Goal: Task Accomplishment & Management: Manage account settings

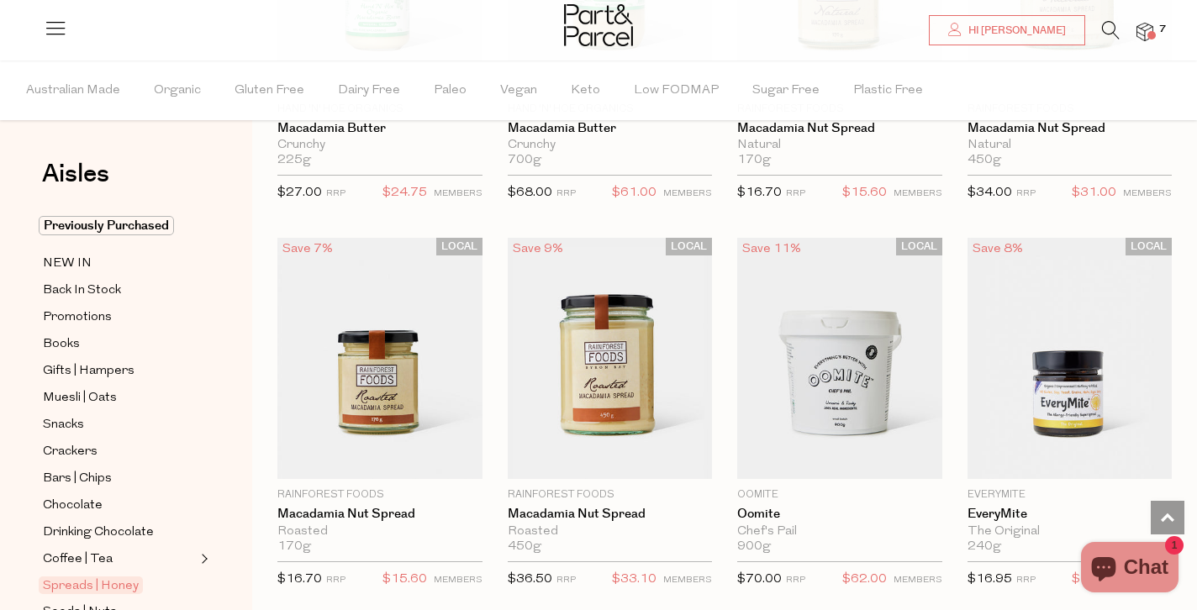
scroll to position [632, 0]
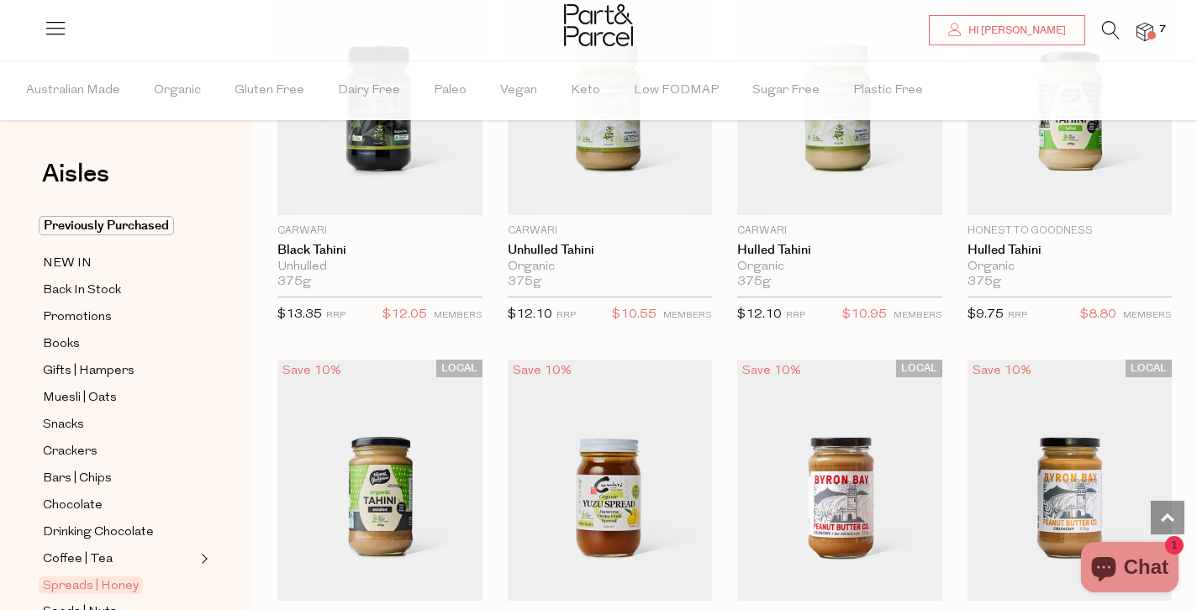
click at [1146, 29] on img at bounding box center [1144, 32] width 17 height 19
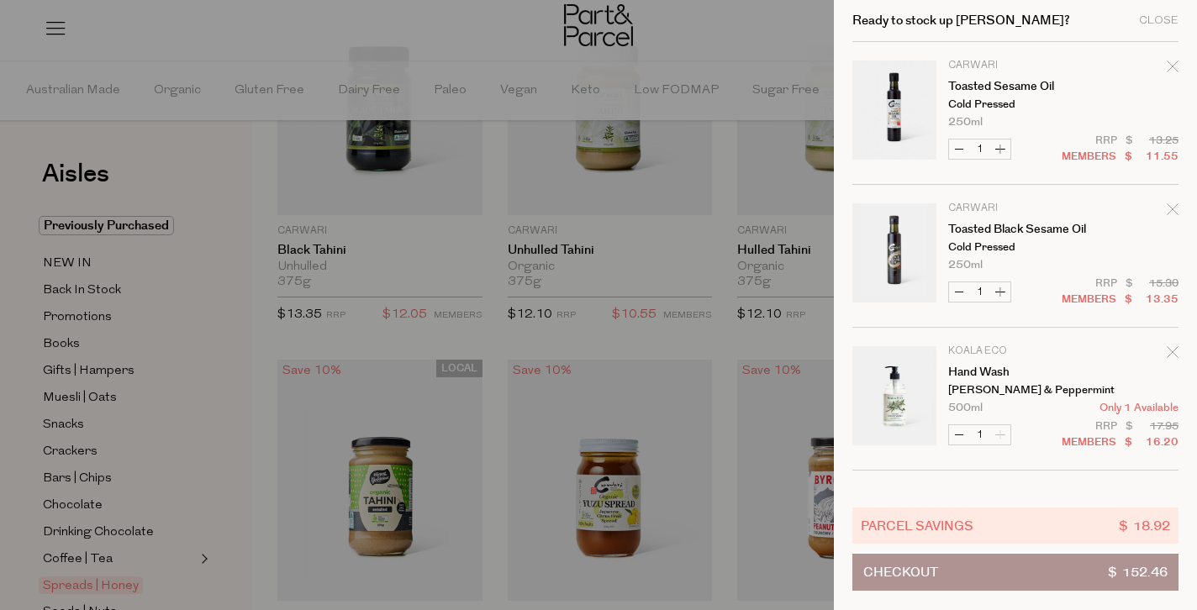
click at [1167, 67] on icon "Remove Toasted Sesame Oil" at bounding box center [1173, 67] width 12 height 12
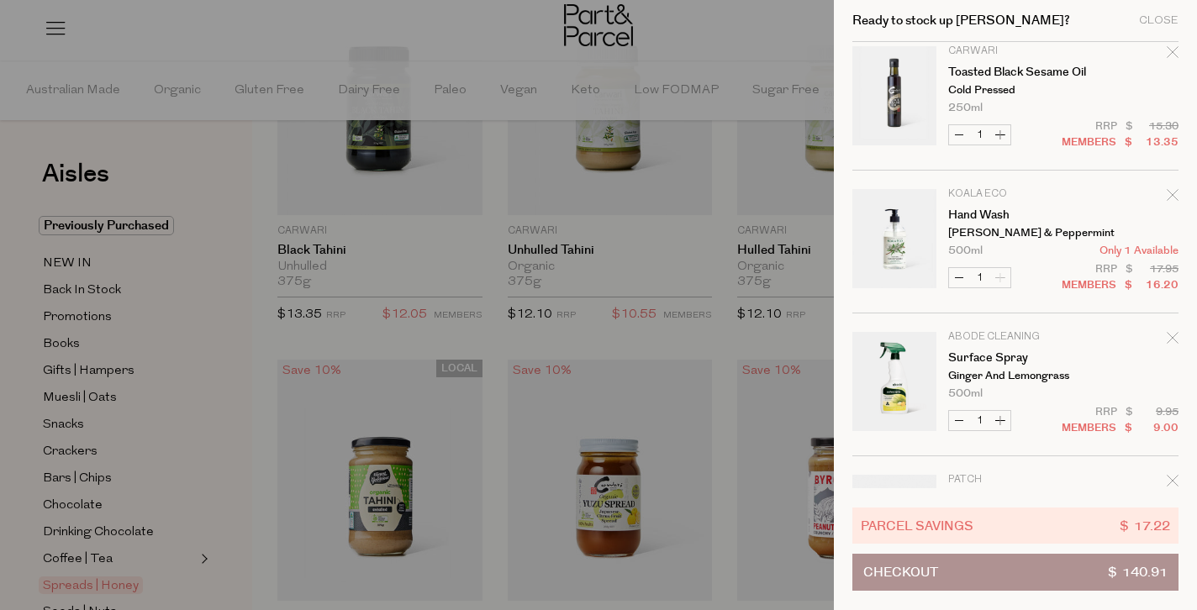
scroll to position [18, 0]
click at [1171, 187] on icon "Remove Hand Wash" at bounding box center [1173, 192] width 12 height 12
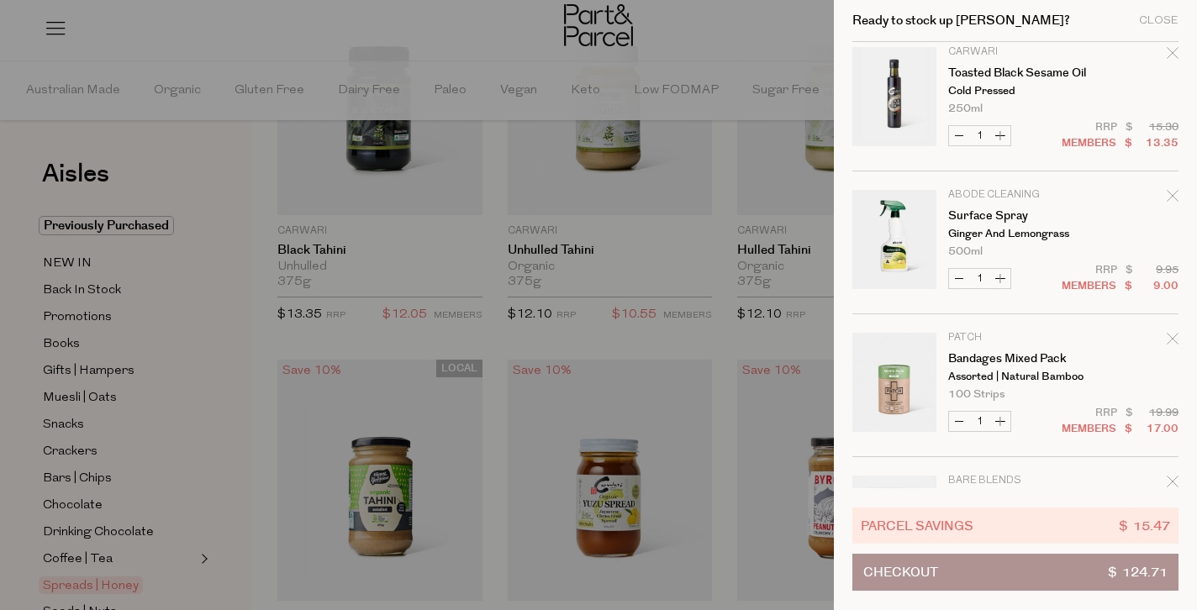
scroll to position [15, 0]
click at [730, 49] on div at bounding box center [598, 305] width 1197 height 610
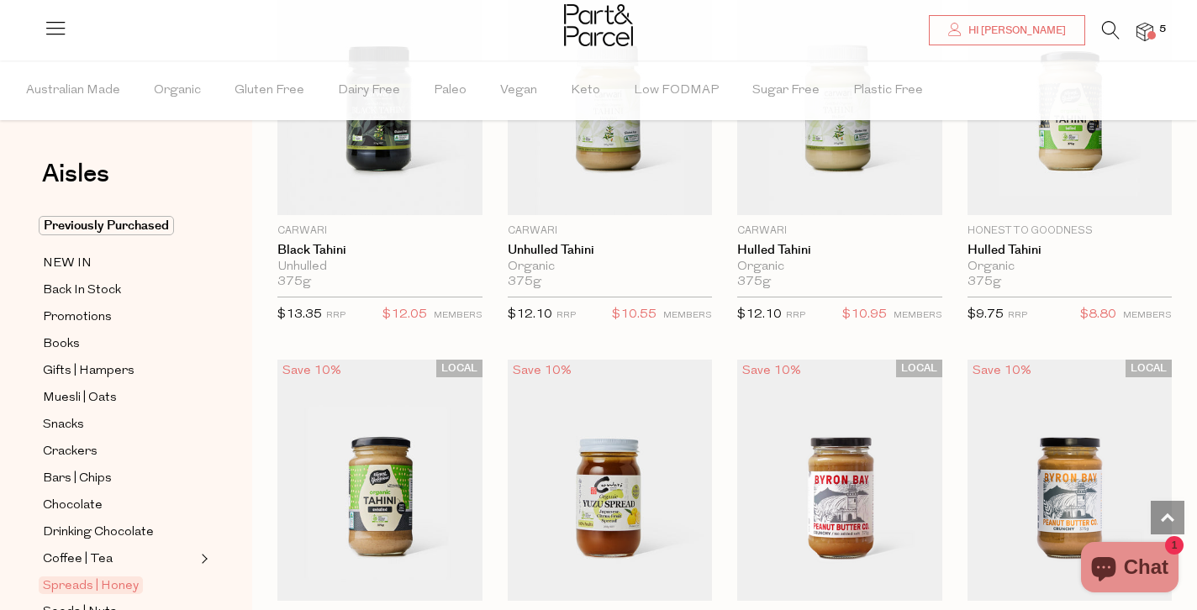
click at [1156, 28] on span "5" at bounding box center [1162, 29] width 15 height 15
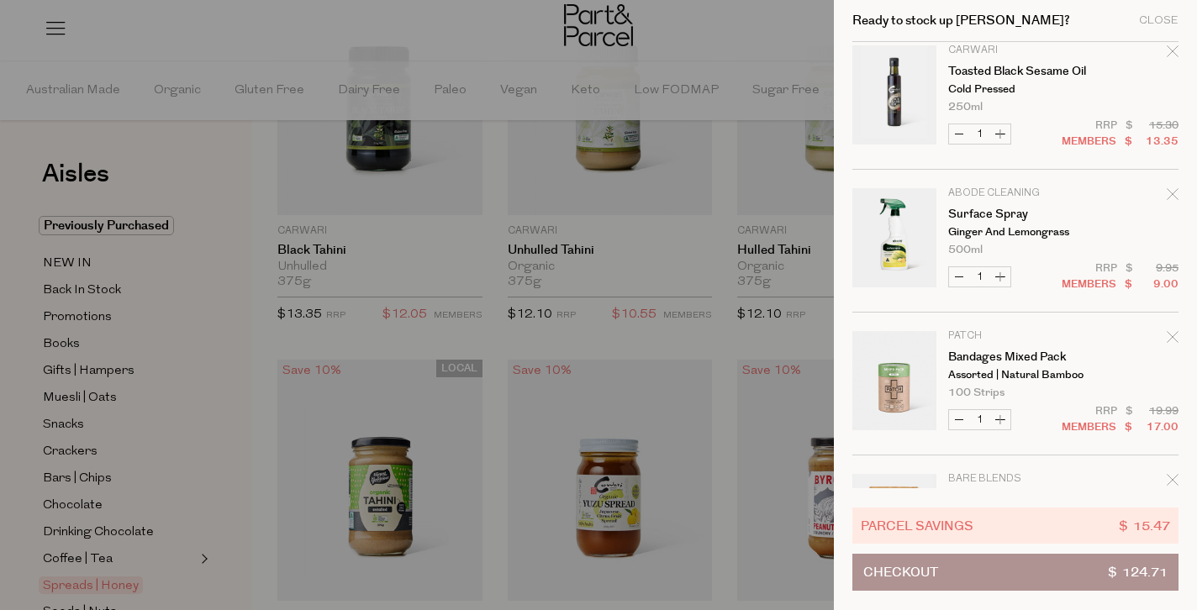
click at [1167, 194] on icon "Remove Surface Spray" at bounding box center [1173, 194] width 12 height 12
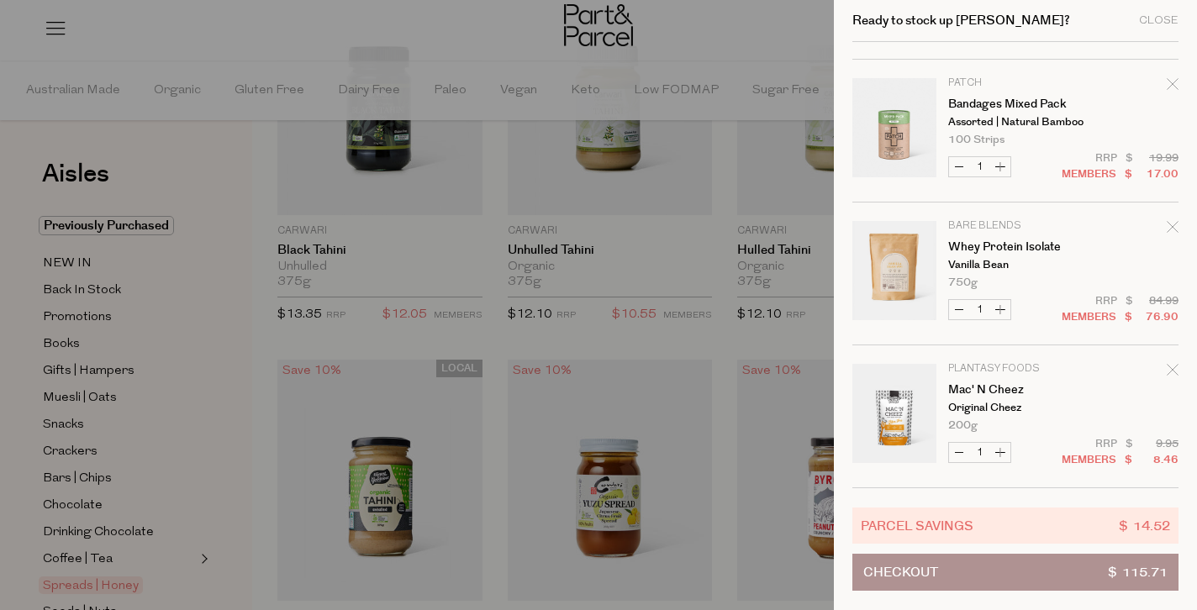
scroll to position [0, 0]
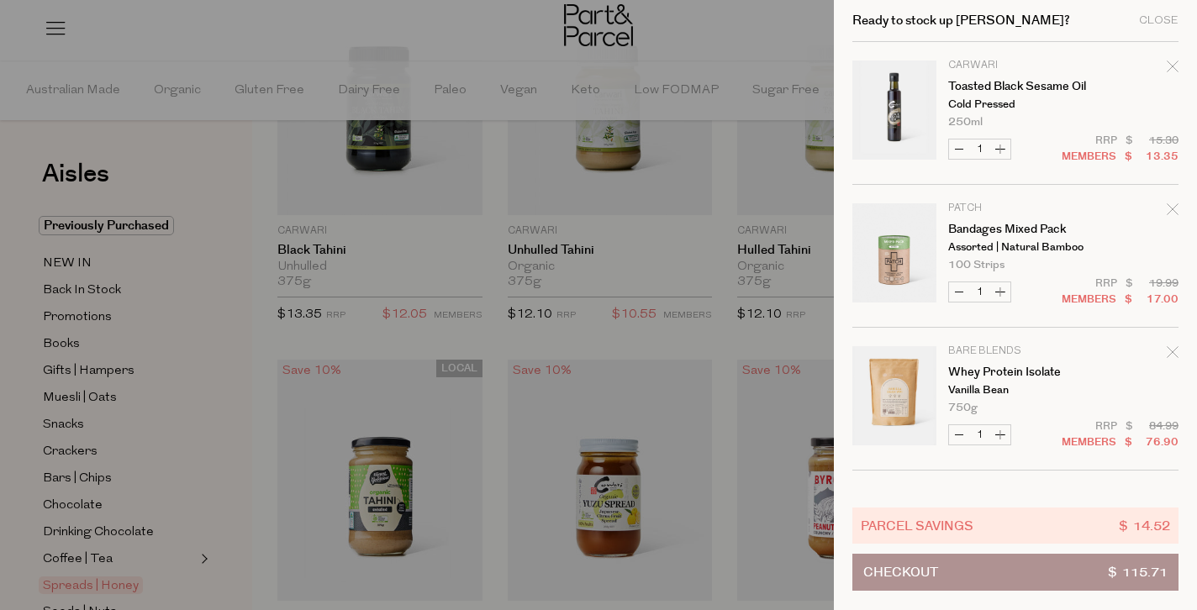
click at [187, 235] on div at bounding box center [598, 305] width 1197 height 610
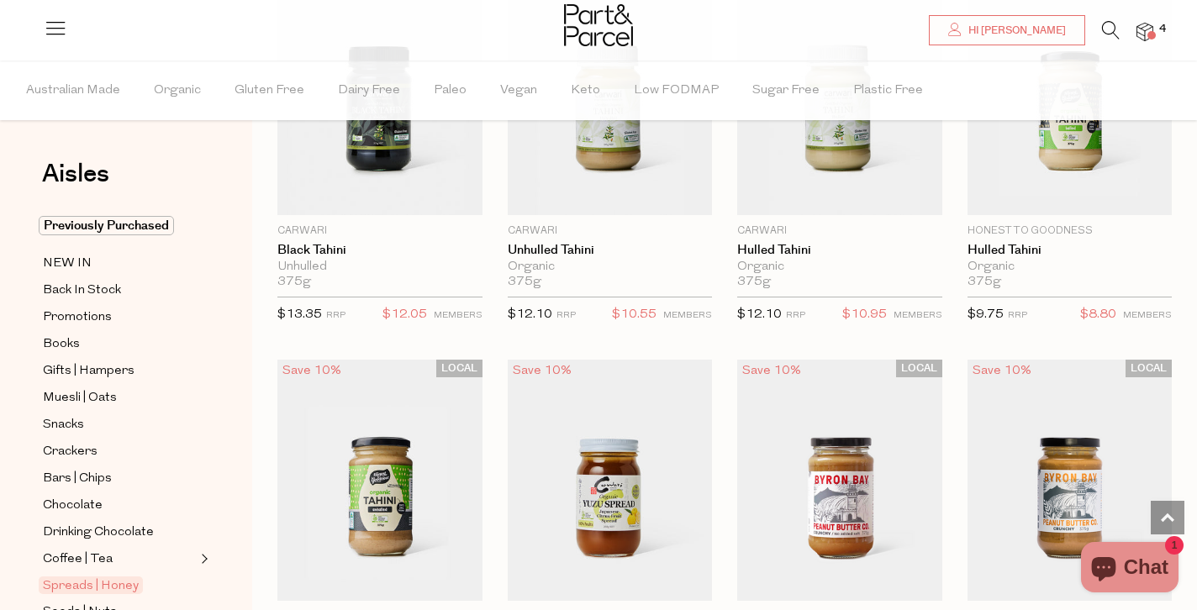
click at [71, 285] on span "Back In Stock" at bounding box center [82, 291] width 78 height 20
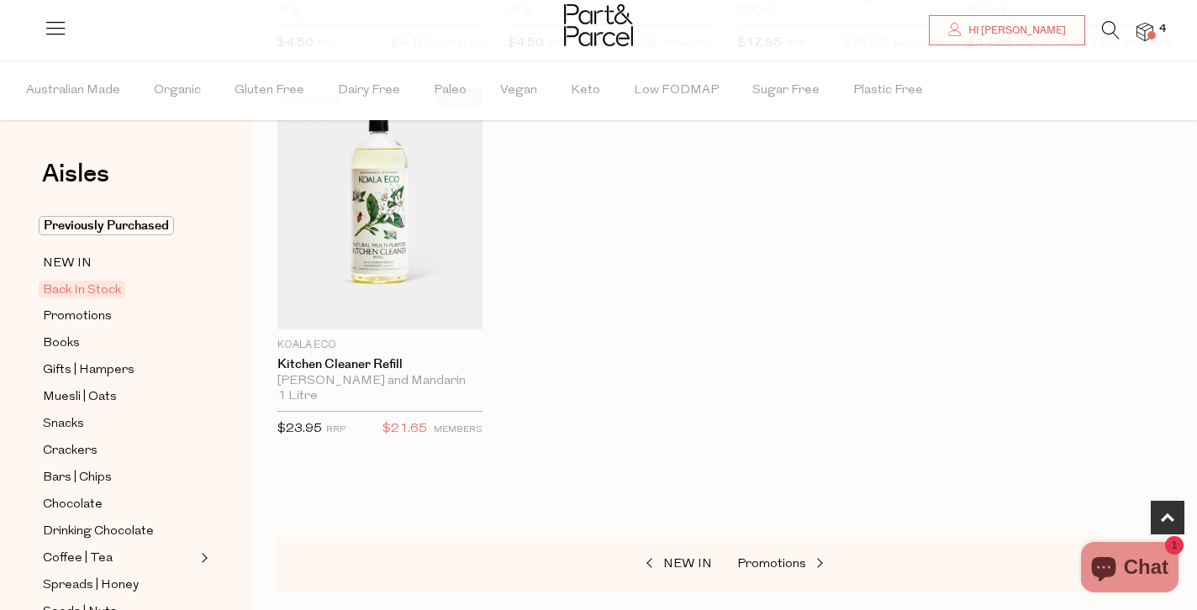
scroll to position [932, 0]
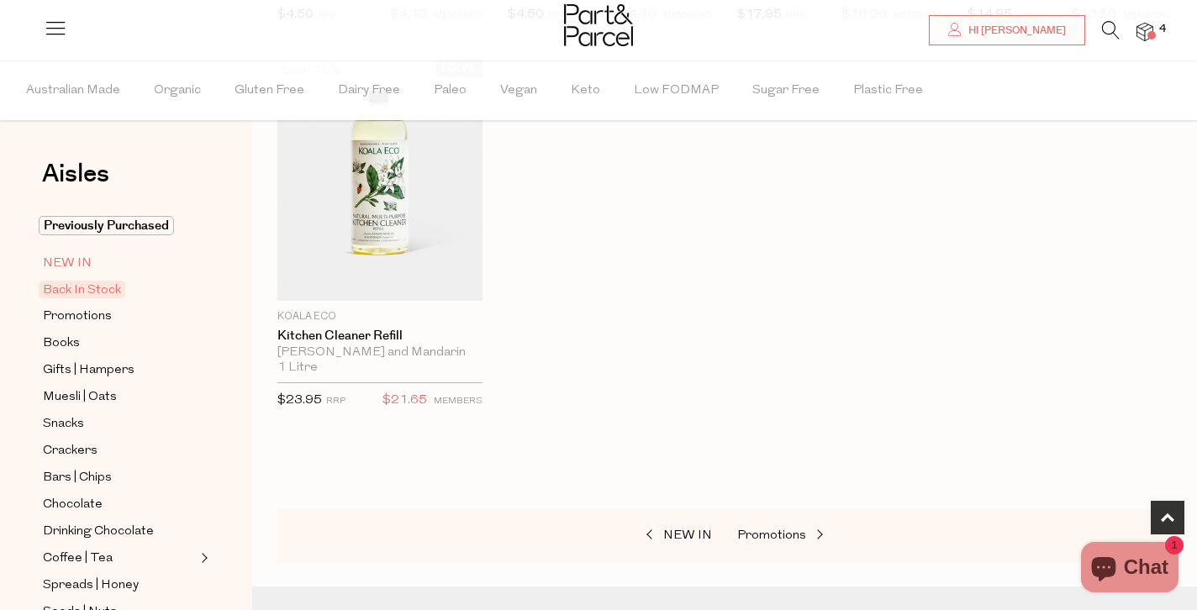
click at [77, 259] on span "NEW IN" at bounding box center [67, 264] width 49 height 20
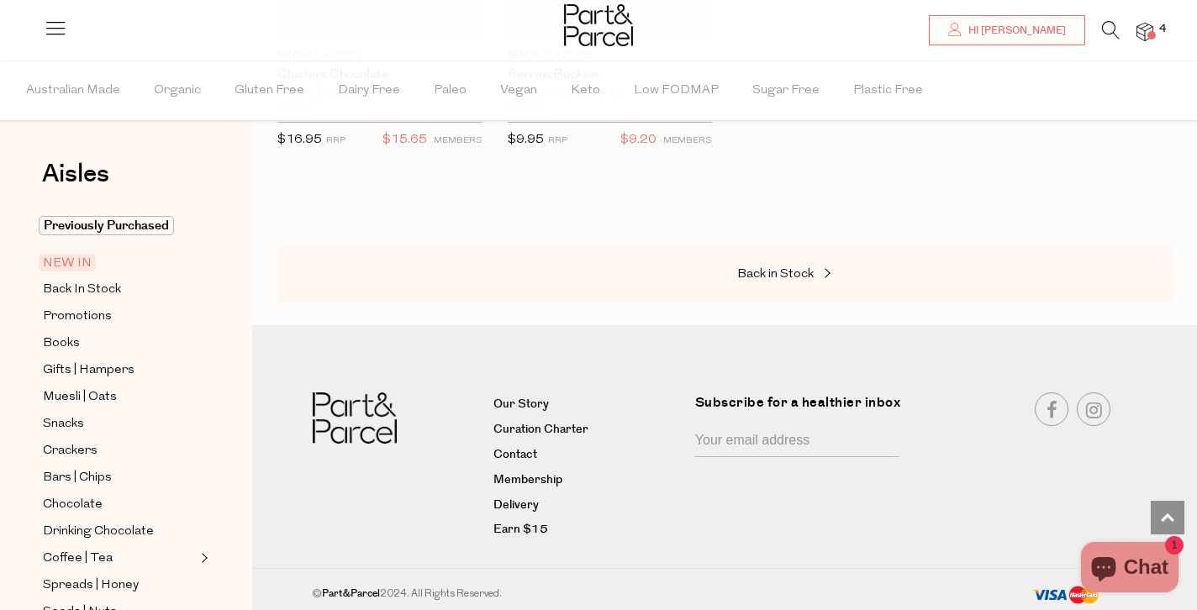
click at [1113, 23] on icon at bounding box center [1111, 30] width 18 height 18
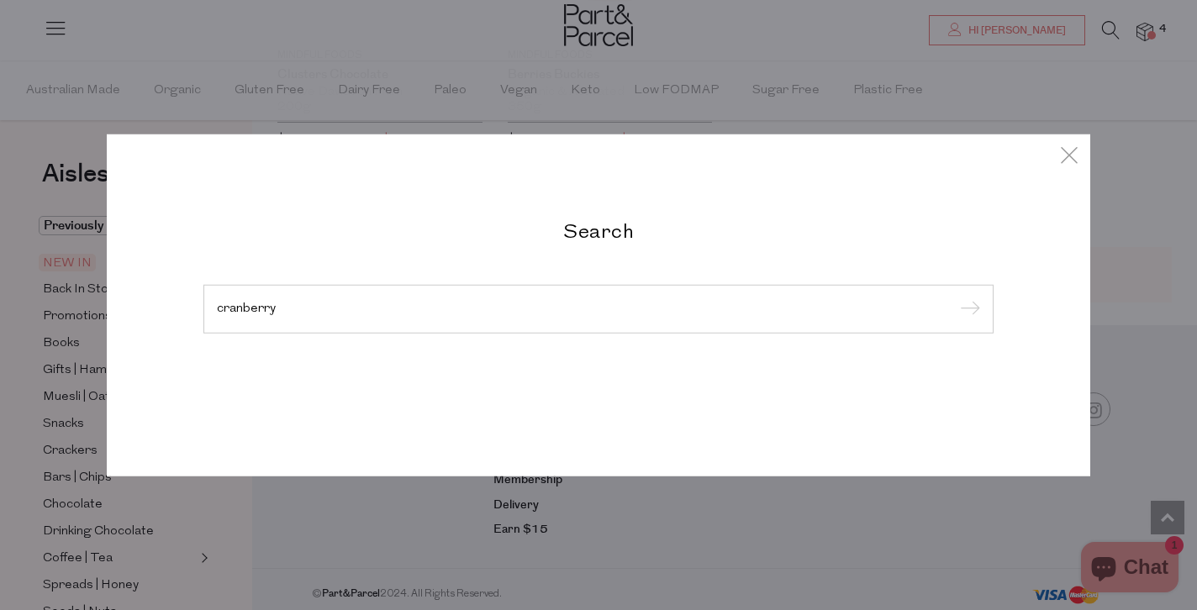
type input "cranberry"
click at [955, 298] on input "submit" at bounding box center [967, 310] width 25 height 25
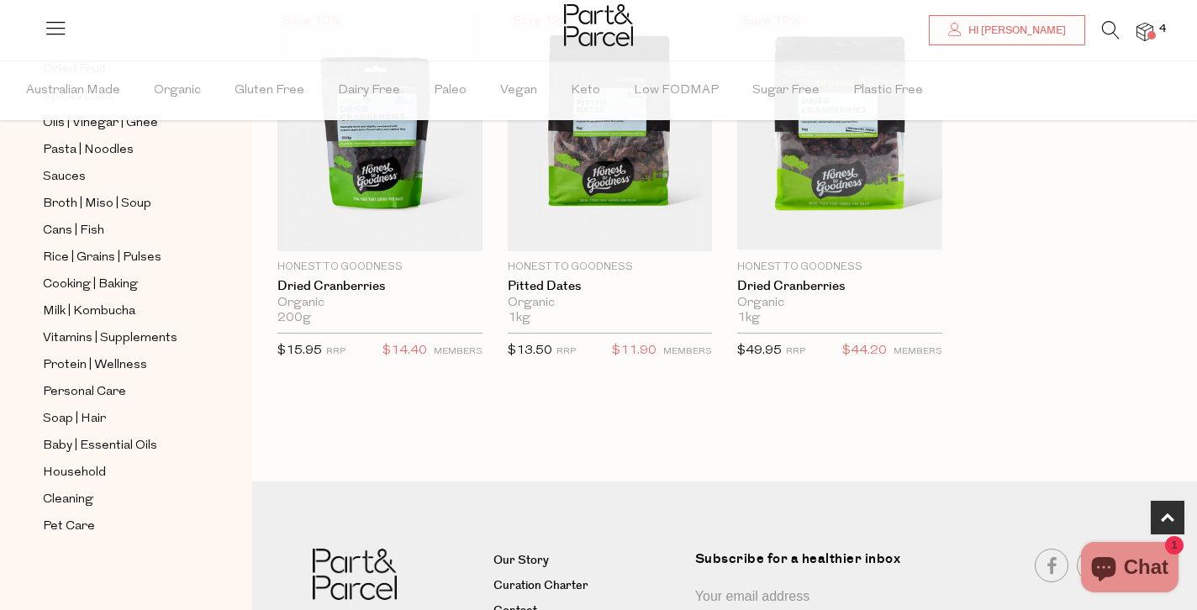
scroll to position [951, 0]
click at [69, 479] on span "Household" at bounding box center [74, 473] width 63 height 20
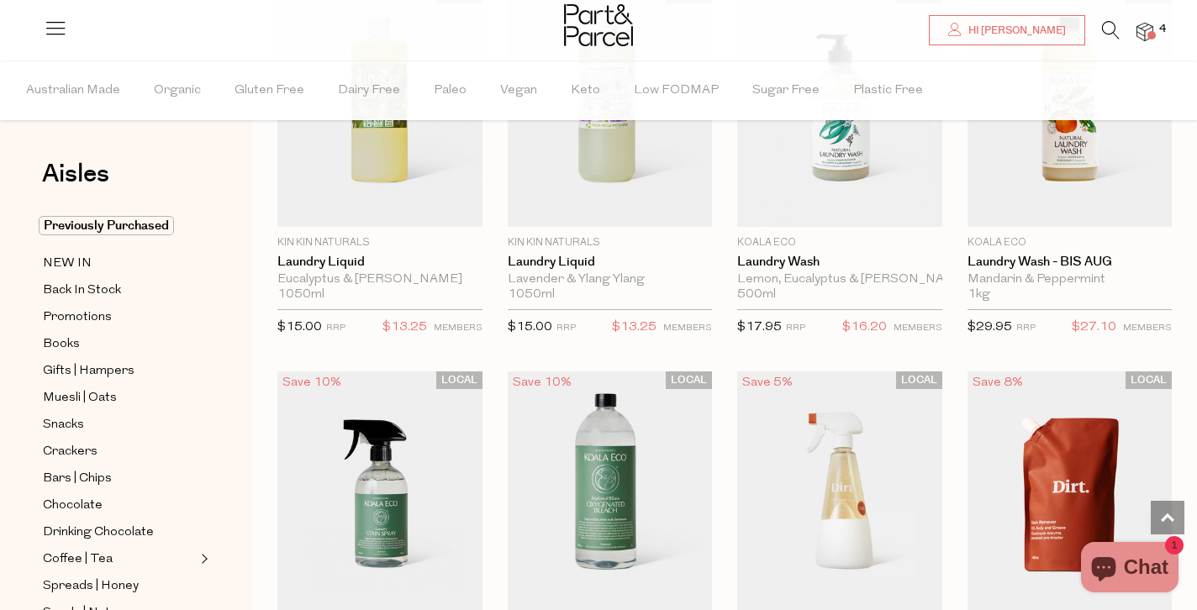
scroll to position [4272, 0]
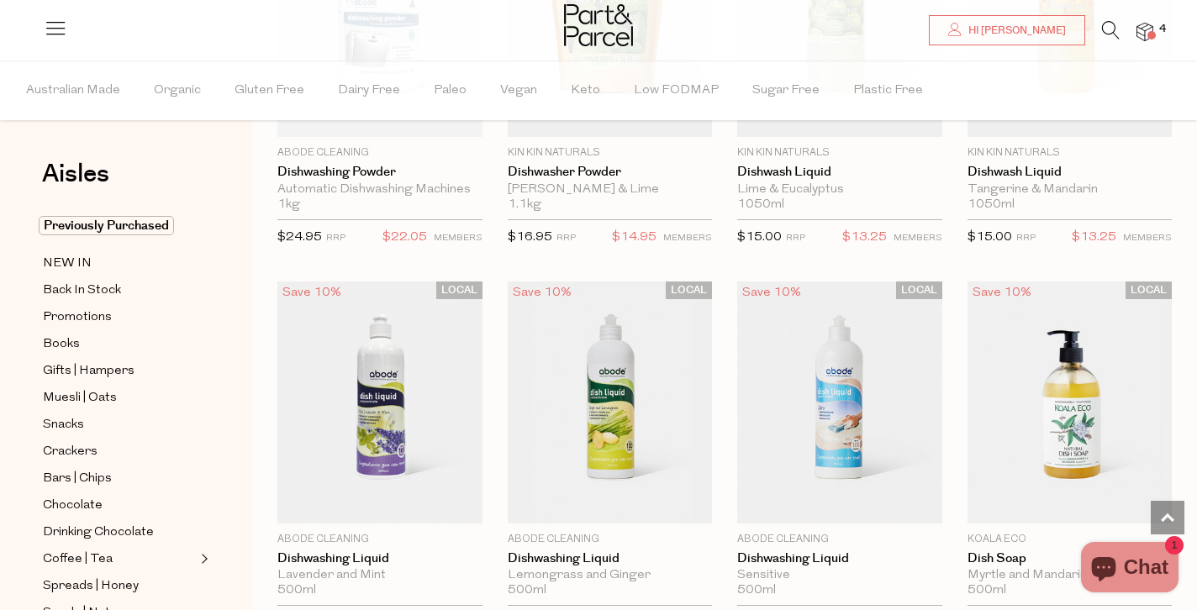
scroll to position [2755, 0]
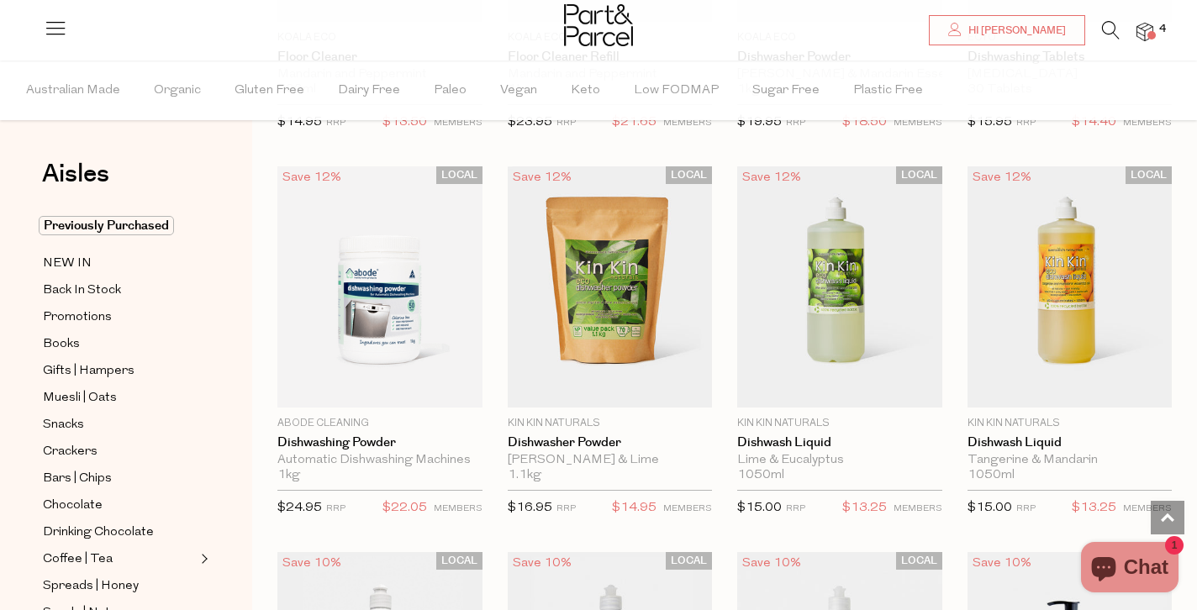
click at [1143, 29] on img at bounding box center [1144, 32] width 17 height 19
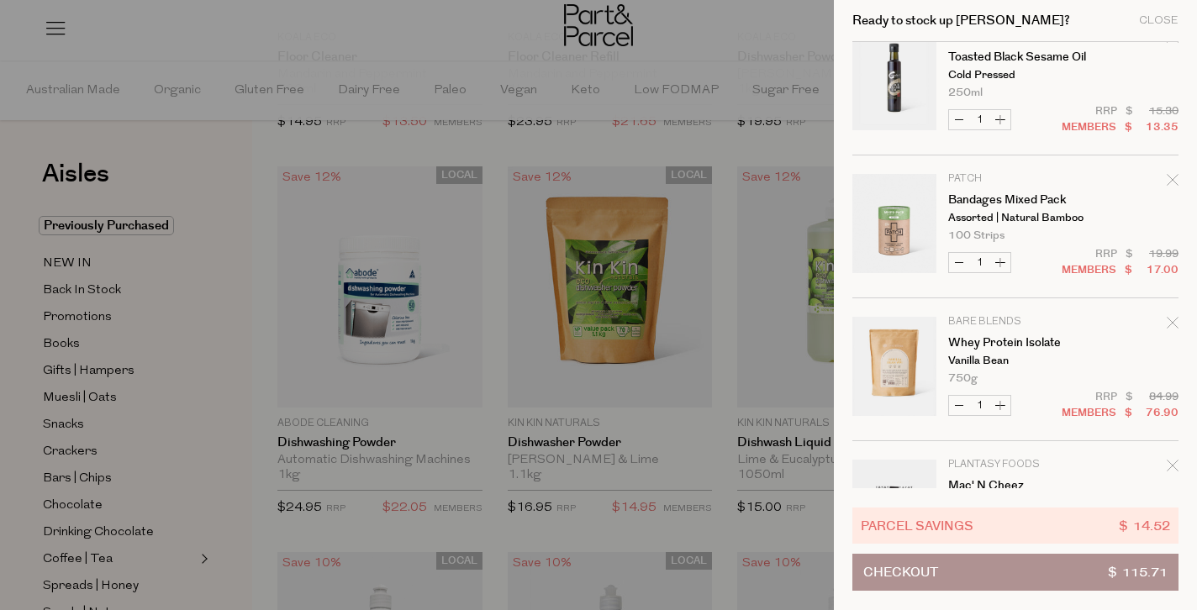
scroll to position [125, 0]
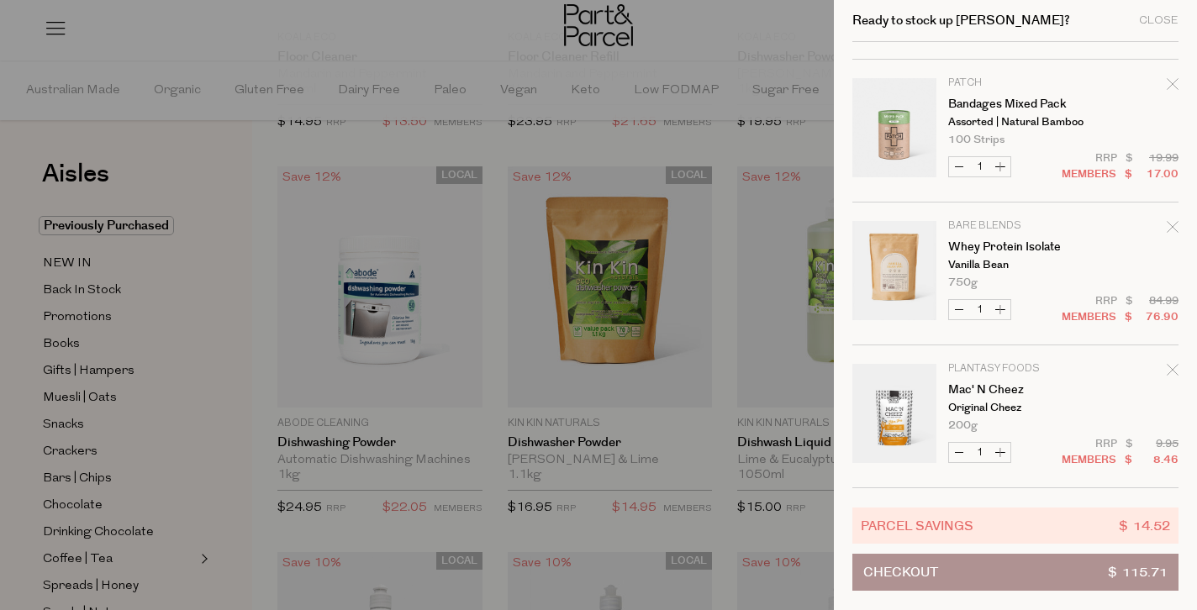
click at [484, 143] on div at bounding box center [598, 305] width 1197 height 610
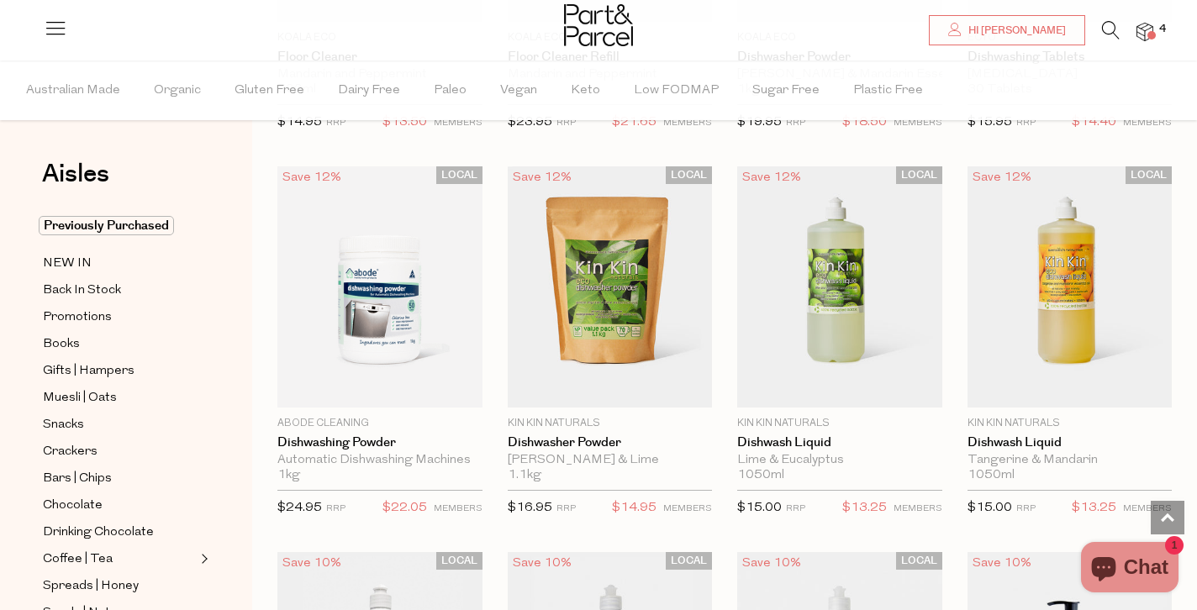
click at [1117, 32] on icon at bounding box center [1111, 30] width 18 height 18
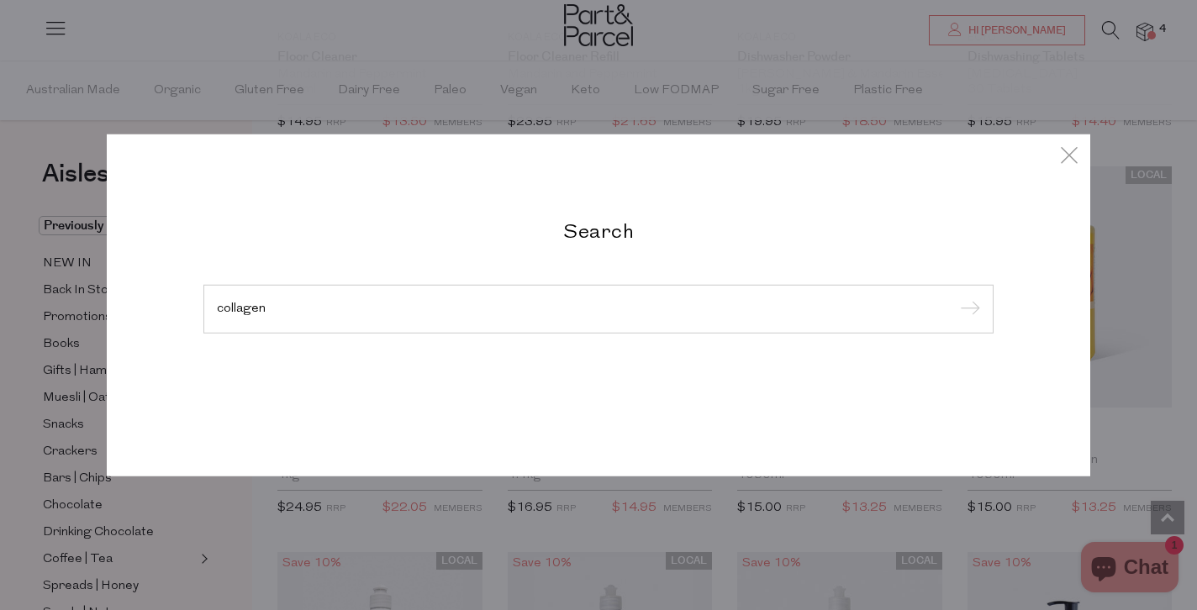
type input "collagen"
click at [955, 298] on input "submit" at bounding box center [967, 310] width 25 height 25
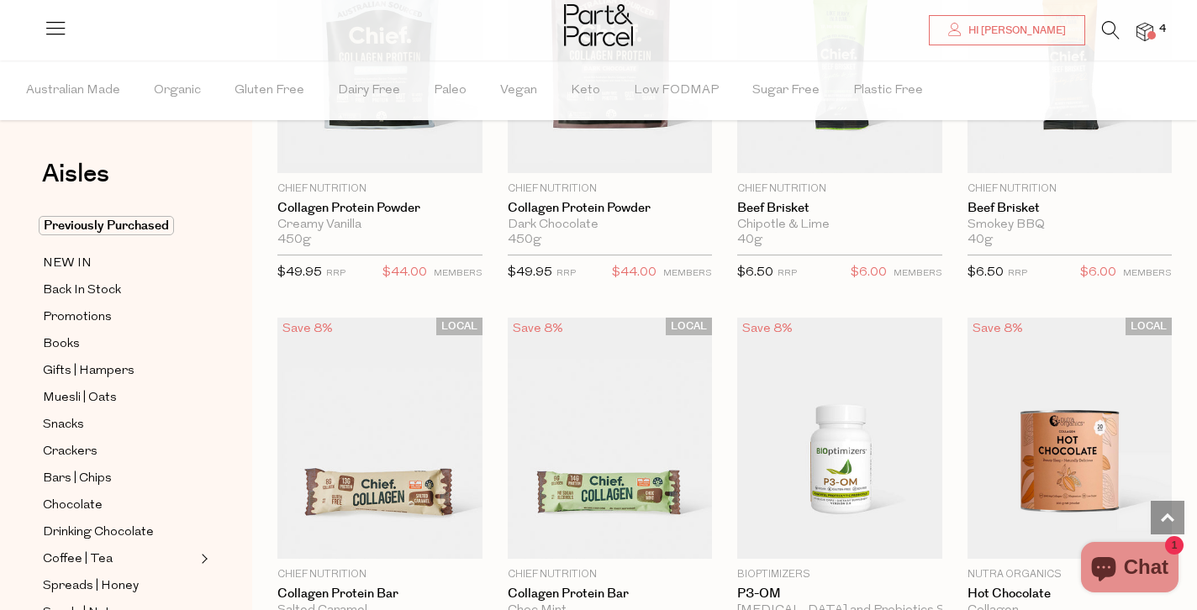
scroll to position [1247, 0]
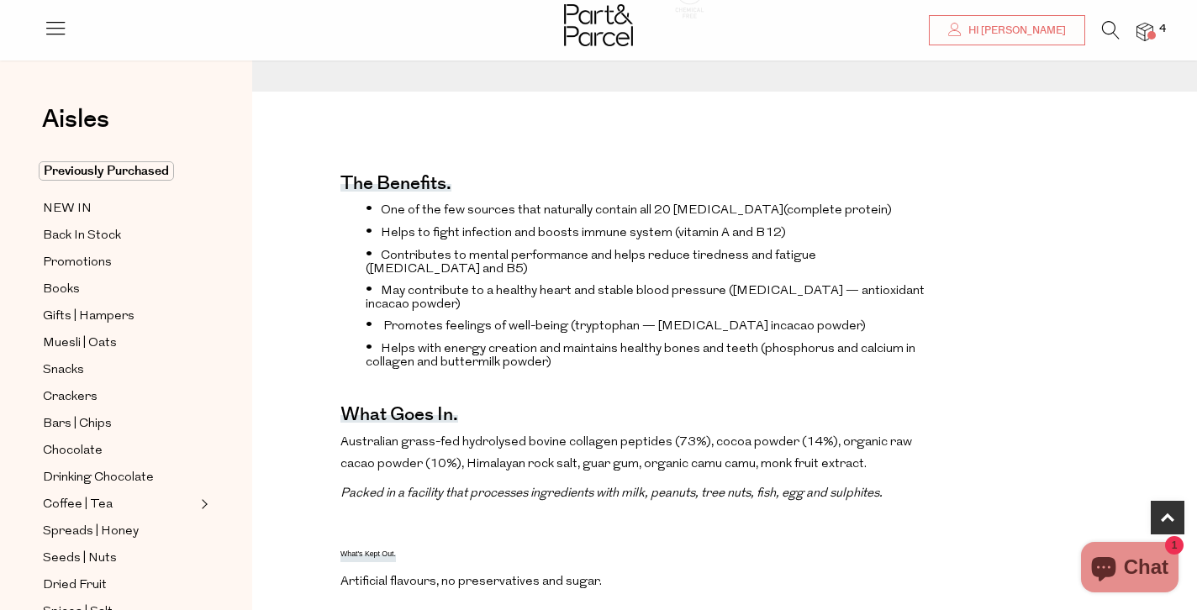
scroll to position [599, 0]
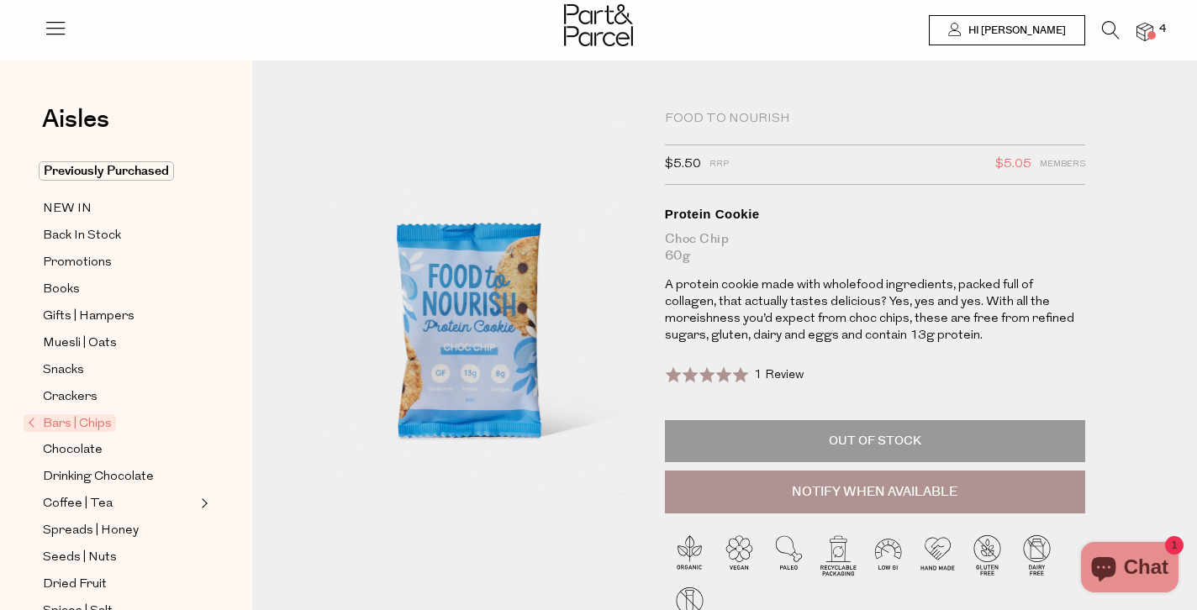
click at [1135, 35] on li "4" at bounding box center [1136, 32] width 34 height 23
click at [1151, 32] on span at bounding box center [1151, 35] width 8 height 8
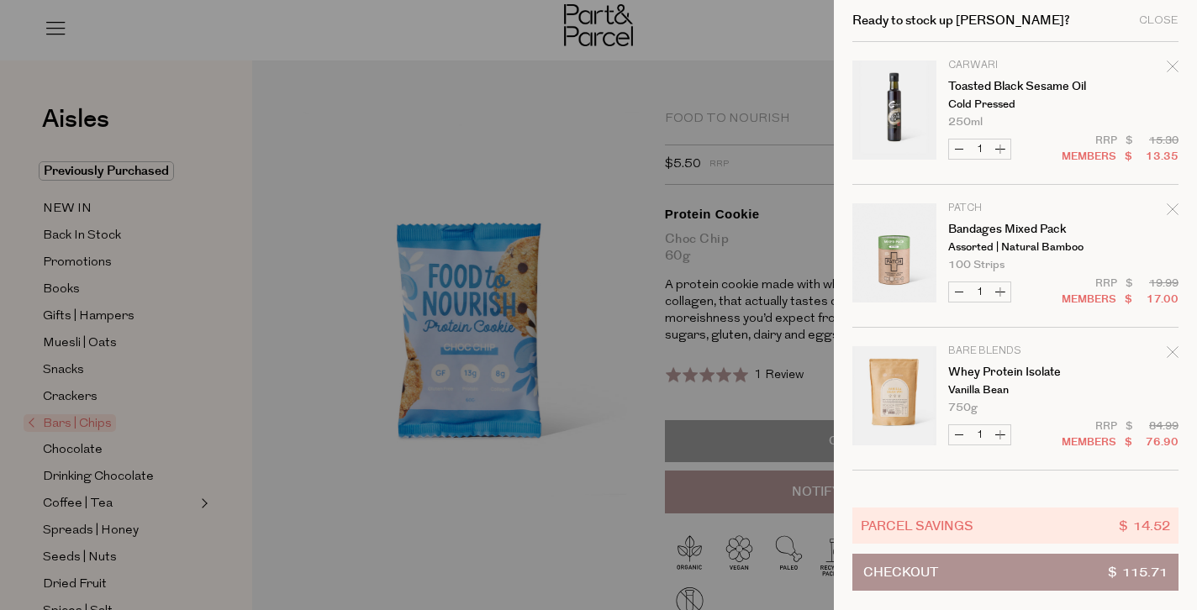
click at [1003, 565] on button "Checkout $ 115.71" at bounding box center [1015, 572] width 326 height 37
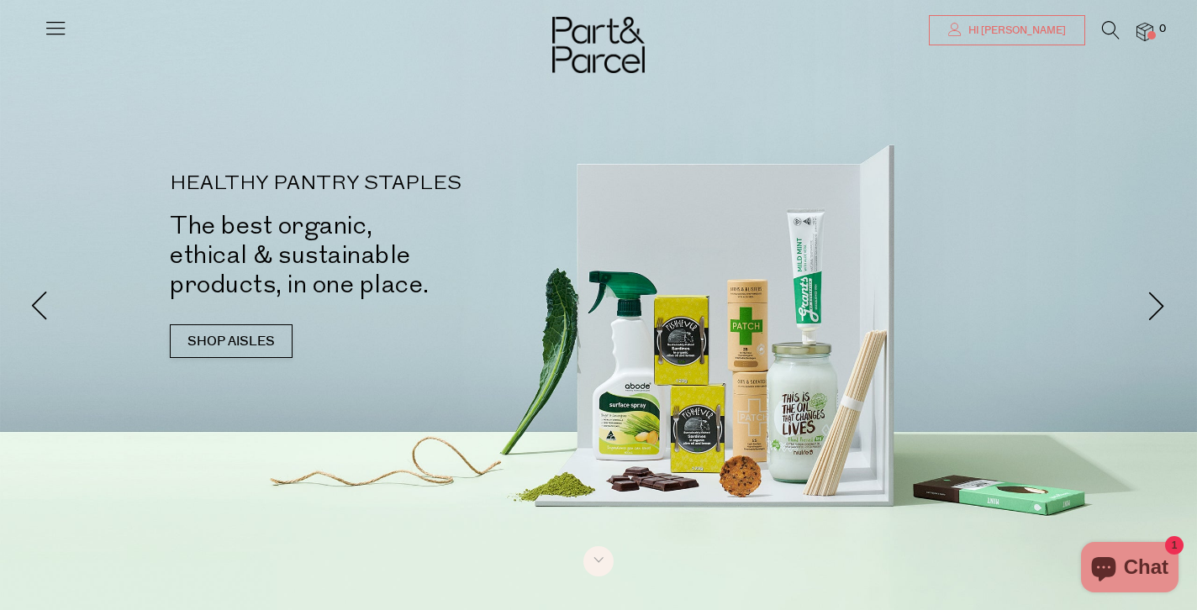
click at [1045, 31] on span "Hi [PERSON_NAME]" at bounding box center [1015, 31] width 102 height 14
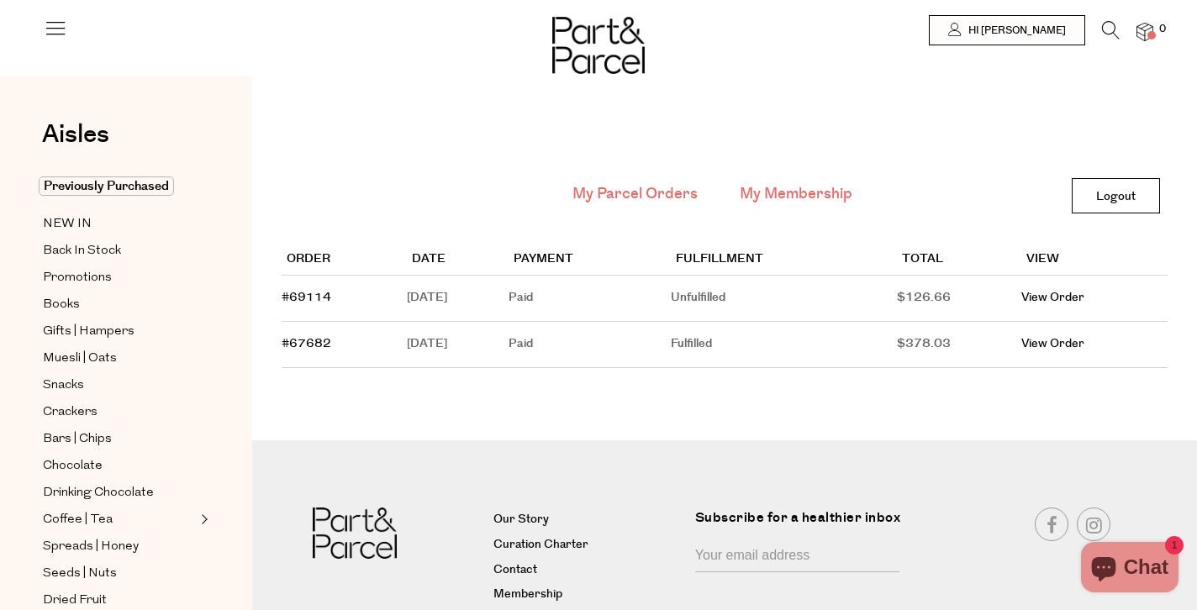
click at [799, 199] on link "My Membership" at bounding box center [796, 194] width 113 height 22
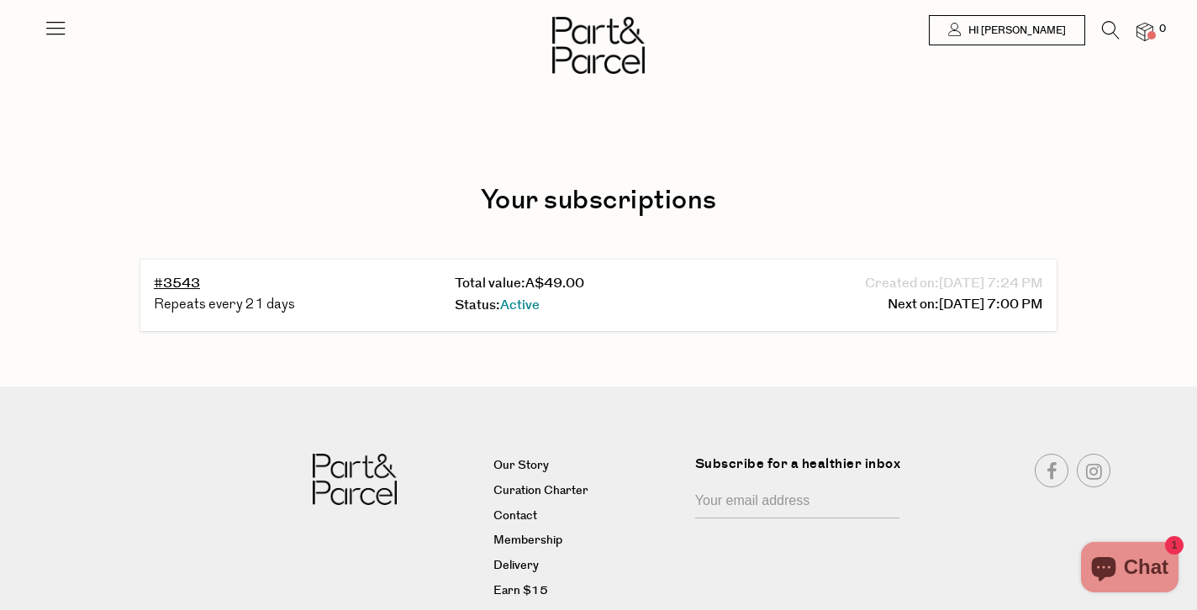
scroll to position [4, 0]
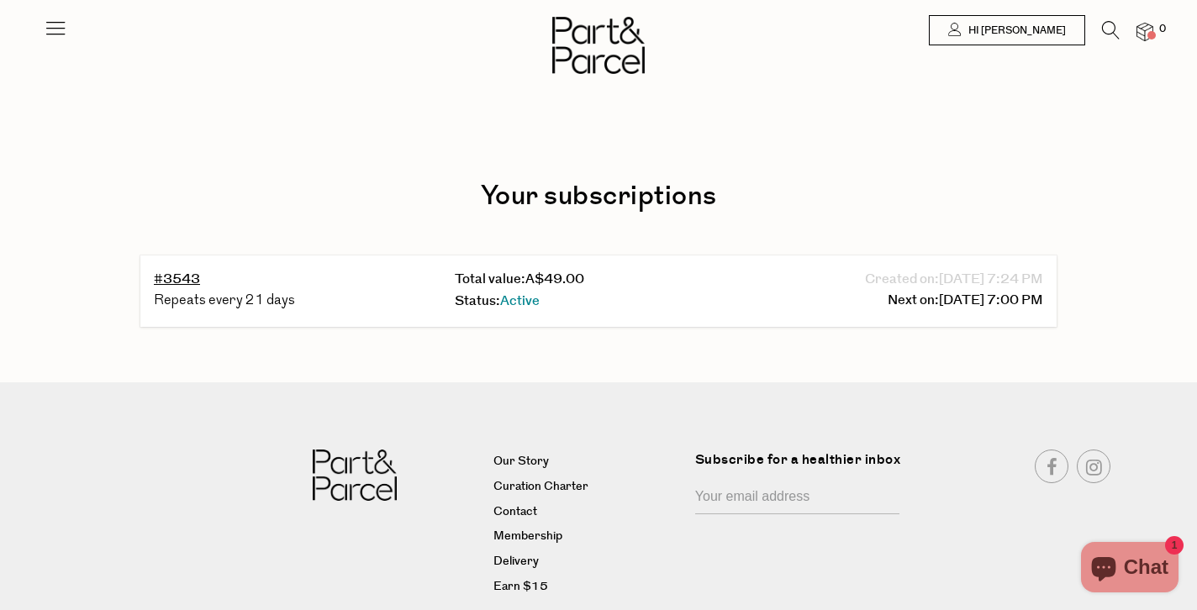
click at [689, 298] on div "Status: Active" at bounding box center [598, 302] width 287 height 23
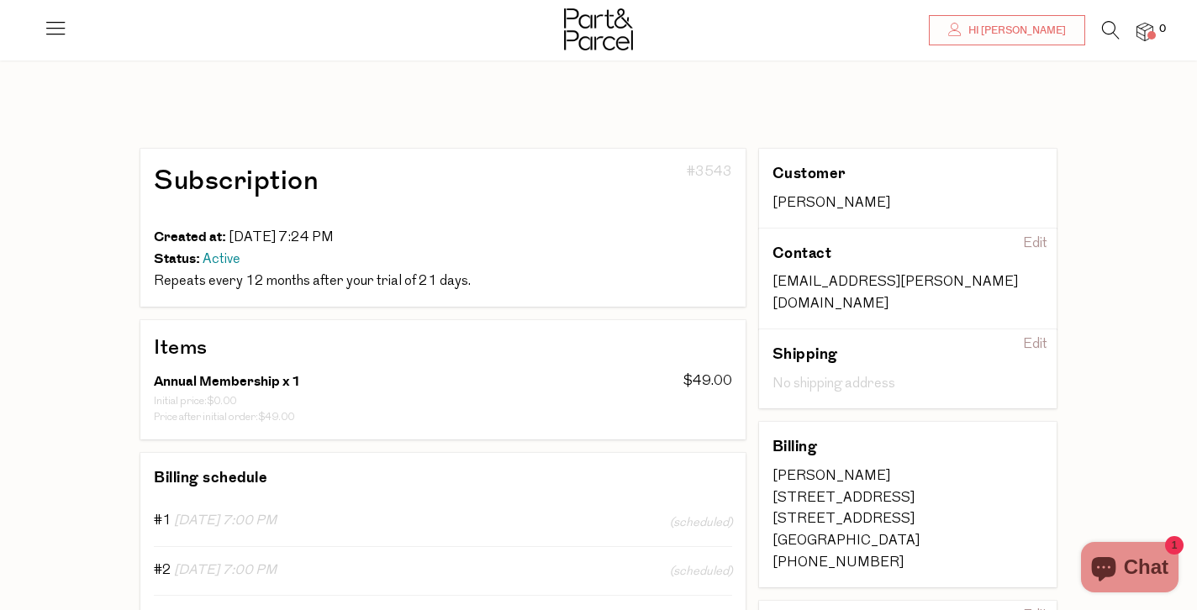
scroll to position [335, 0]
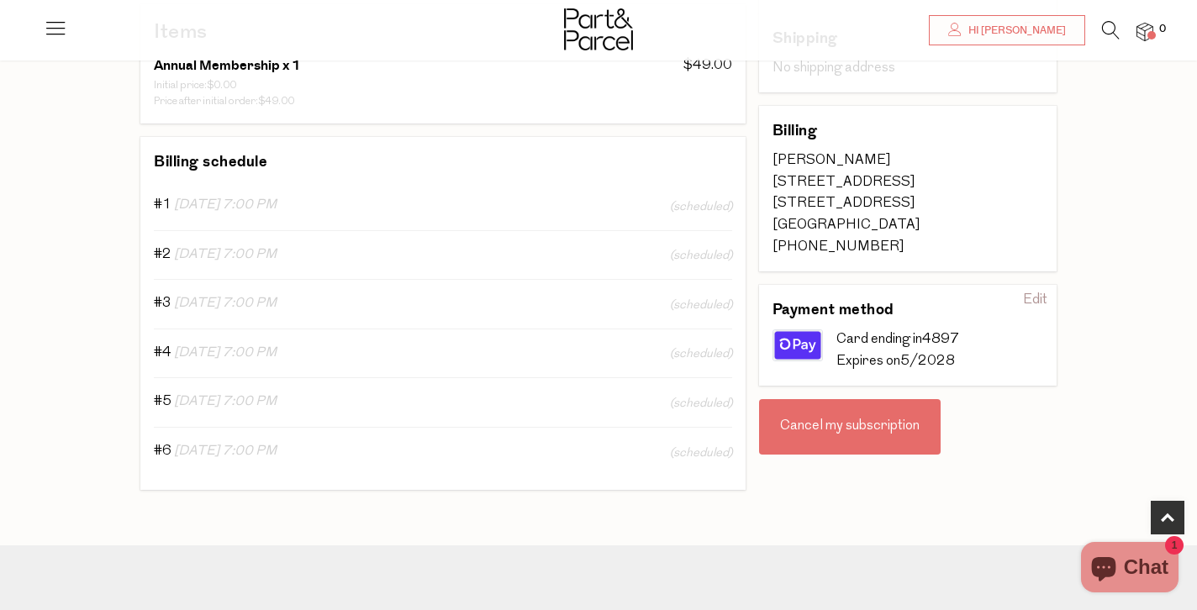
click at [821, 415] on div "Cancel my subscription" at bounding box center [850, 426] width 182 height 55
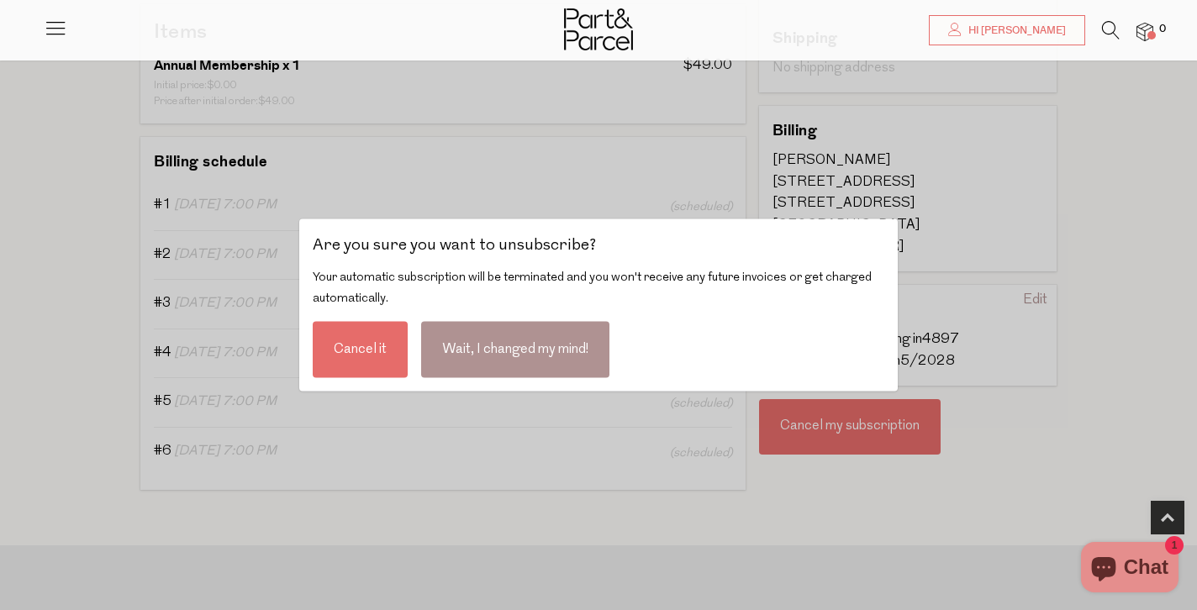
click at [373, 355] on div "Cancel it" at bounding box center [360, 349] width 95 height 56
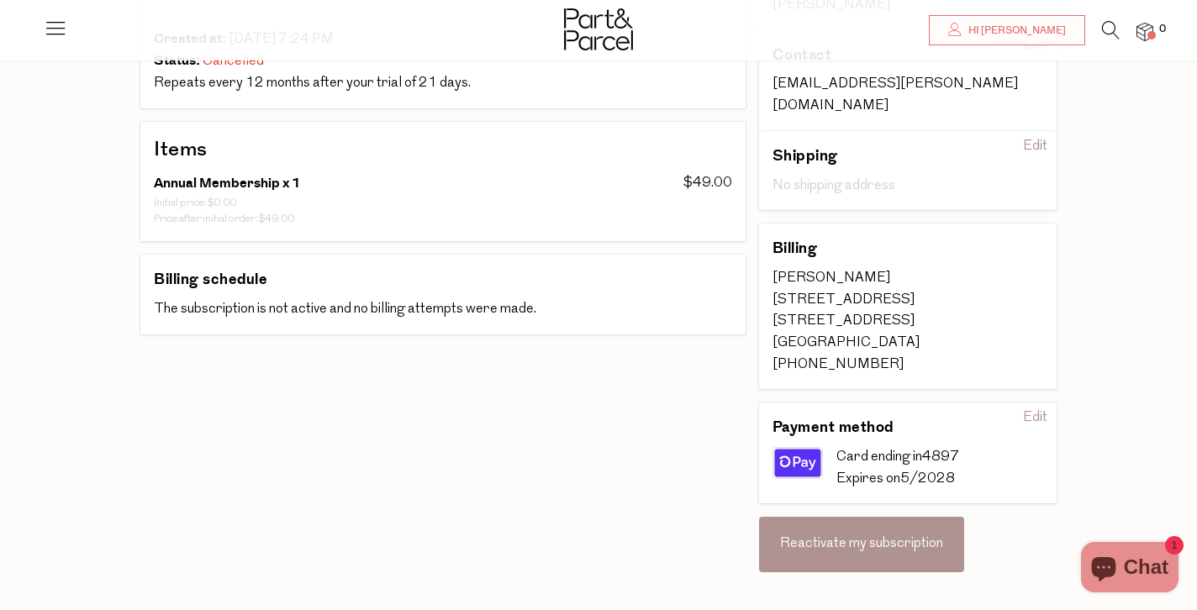
scroll to position [241, 0]
